Goal: Task Accomplishment & Management: Use online tool/utility

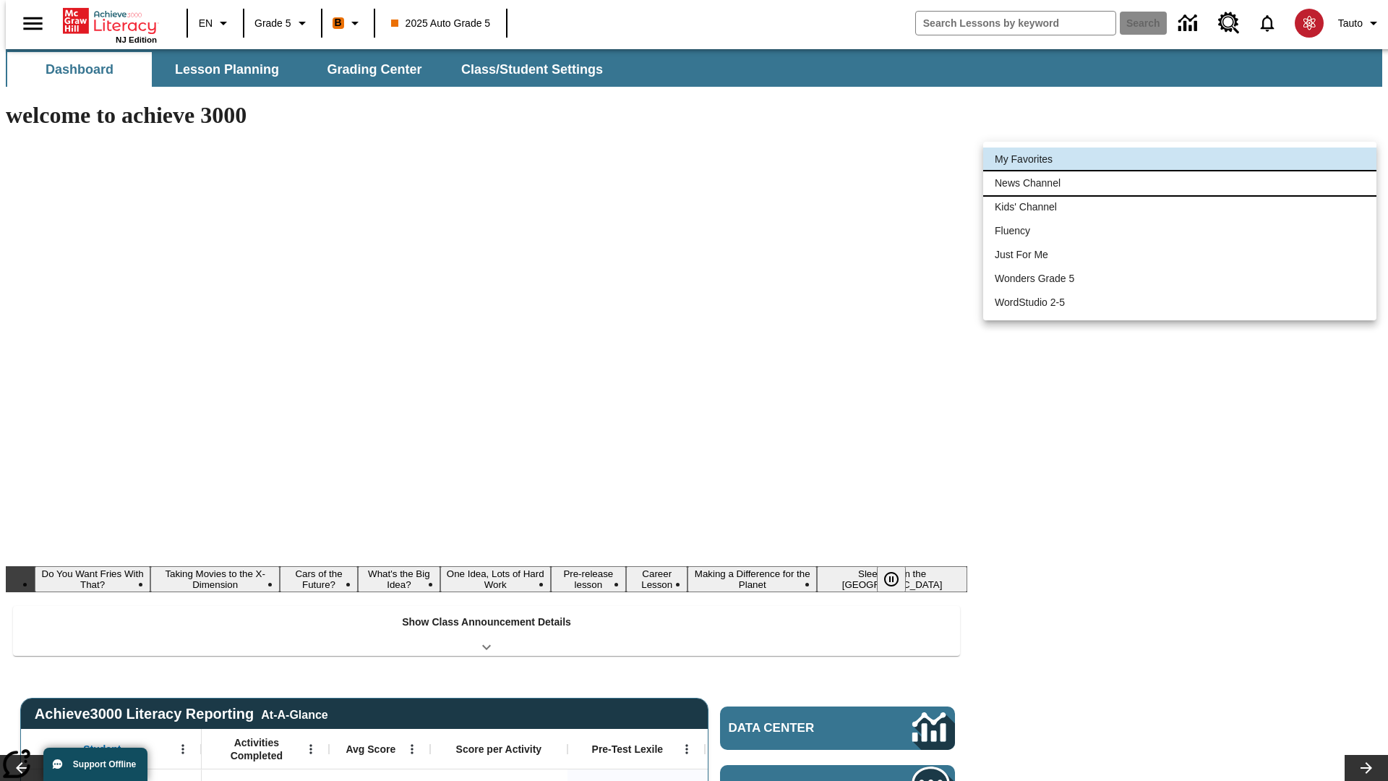
click at [1180, 183] on li "News Channel" at bounding box center [1179, 183] width 393 height 24
type input "120"
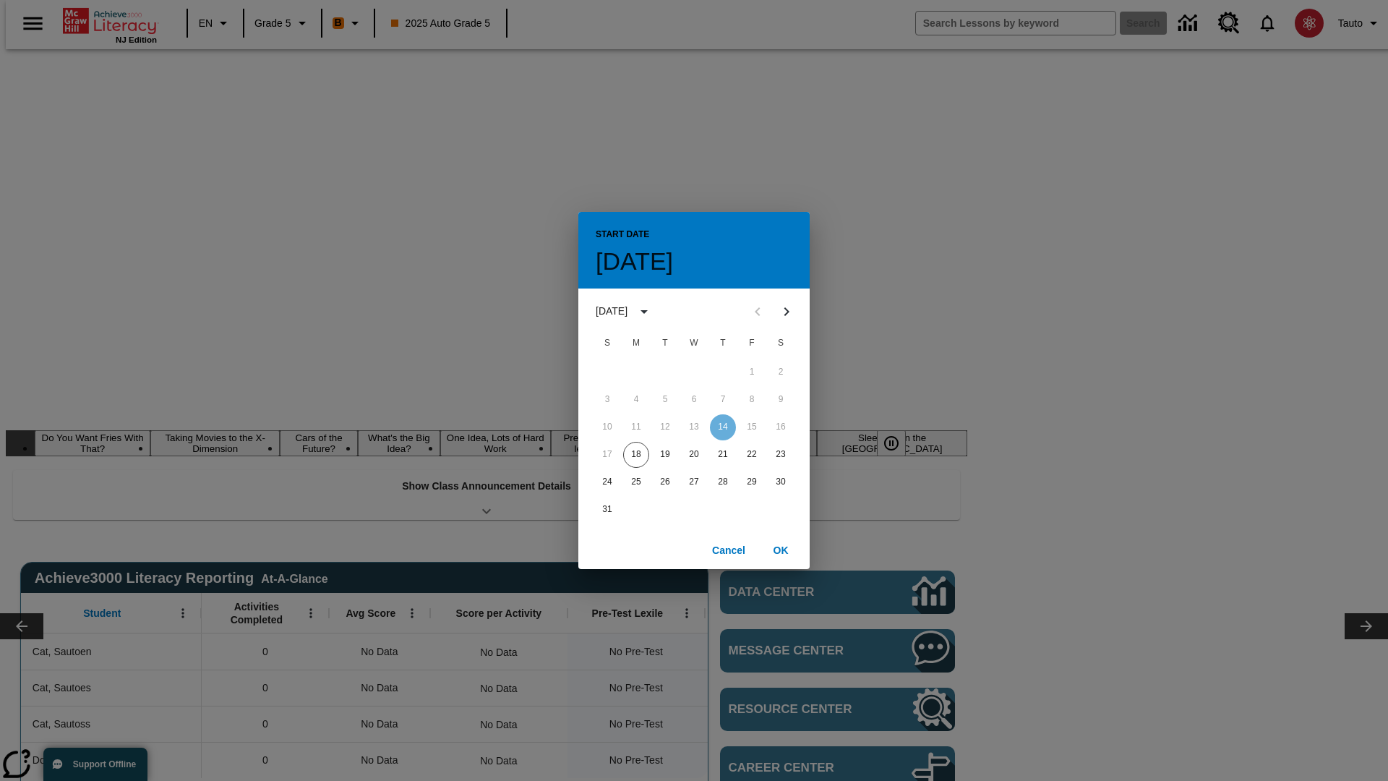
scroll to position [0, 0]
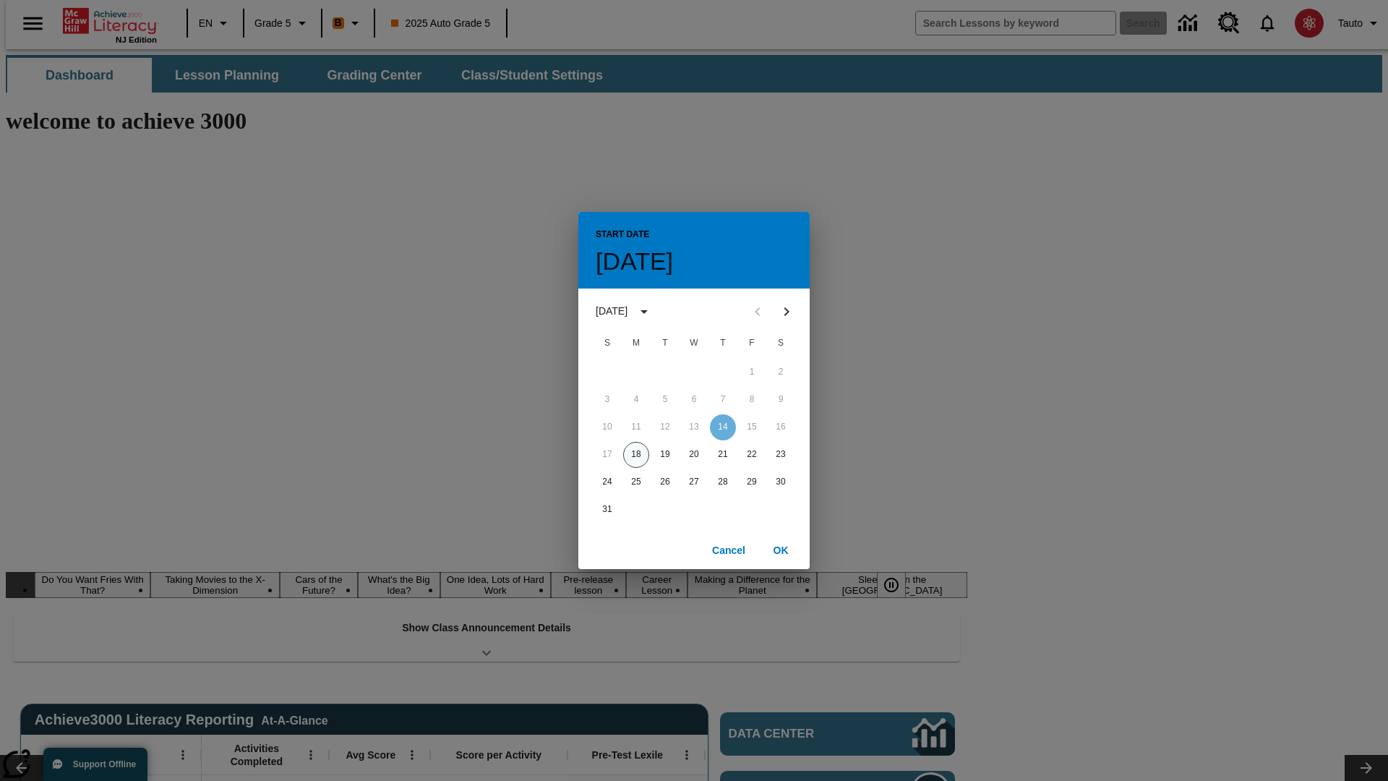
click at [636, 454] on button "18" at bounding box center [636, 455] width 26 height 26
click at [781, 549] on button "OK" at bounding box center [781, 550] width 46 height 27
